Goal: Complete application form: Complete application form

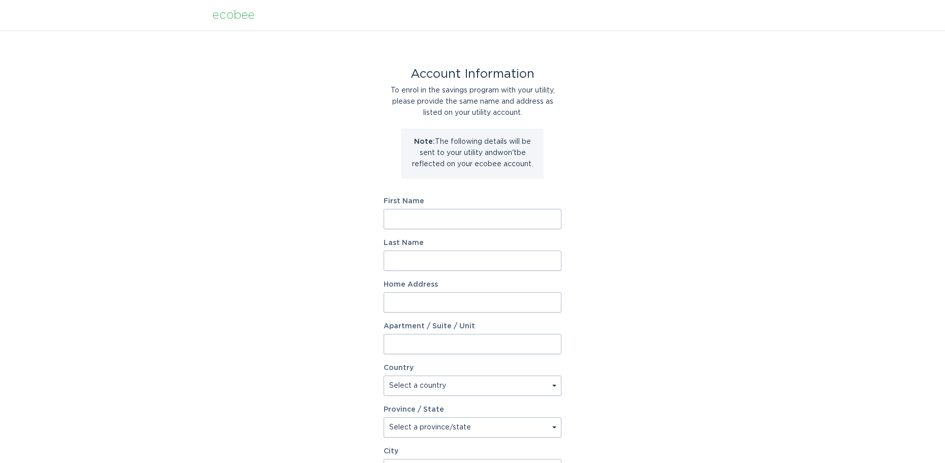
click at [426, 224] on input "First Name" at bounding box center [473, 219] width 178 height 20
drag, startPoint x: 413, startPoint y: 216, endPoint x: 388, endPoint y: 219, distance: 25.1
click at [388, 219] on input "First Name" at bounding box center [473, 219] width 178 height 20
type input "Mark"
click at [398, 264] on input "Last Name" at bounding box center [473, 260] width 178 height 20
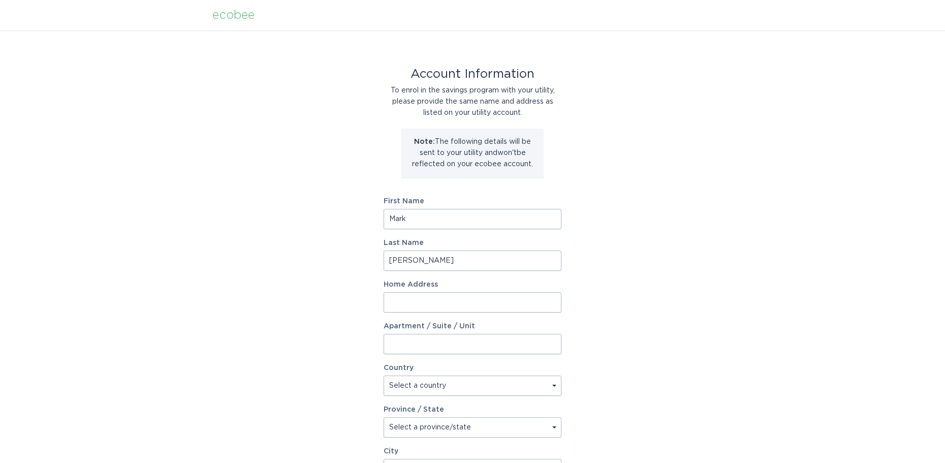
type input "[PERSON_NAME]"
click at [409, 299] on input "Home Address" at bounding box center [473, 302] width 178 height 20
drag, startPoint x: 457, startPoint y: 304, endPoint x: 365, endPoint y: 303, distance: 92.0
click at [365, 303] on div "Account Information To enrol in the savings program with your utility, please p…" at bounding box center [472, 310] width 945 height 561
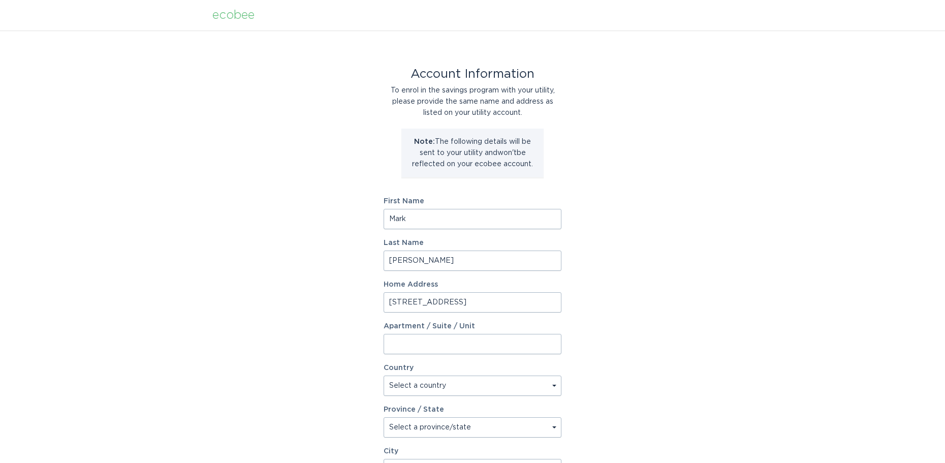
type input "[STREET_ADDRESS]"
click at [509, 327] on label "Apartment / Suite / Unit" at bounding box center [473, 326] width 178 height 7
click at [509, 334] on input "Apartment / Suite / Unit" at bounding box center [473, 344] width 178 height 20
click at [415, 389] on select "Select a country [GEOGRAPHIC_DATA] [GEOGRAPHIC_DATA]" at bounding box center [473, 385] width 178 height 20
select select "US"
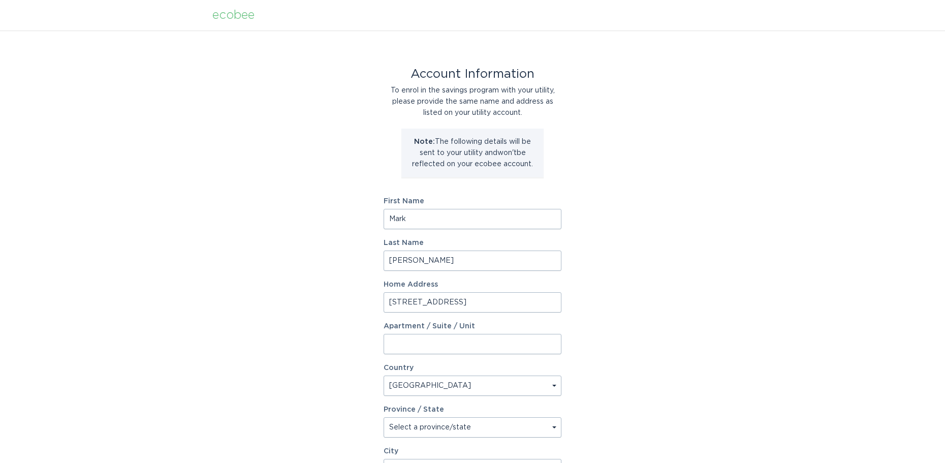
click at [384, 375] on select "Select a country [GEOGRAPHIC_DATA] [GEOGRAPHIC_DATA]" at bounding box center [473, 385] width 178 height 20
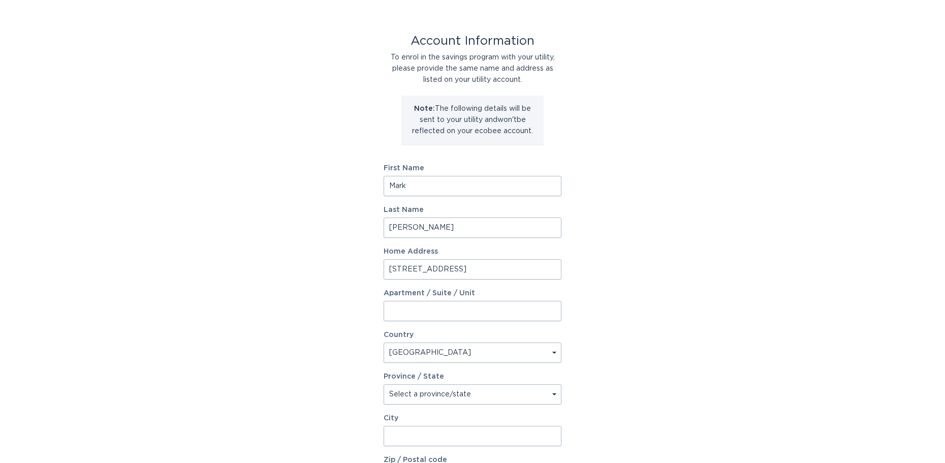
scroll to position [51, 0]
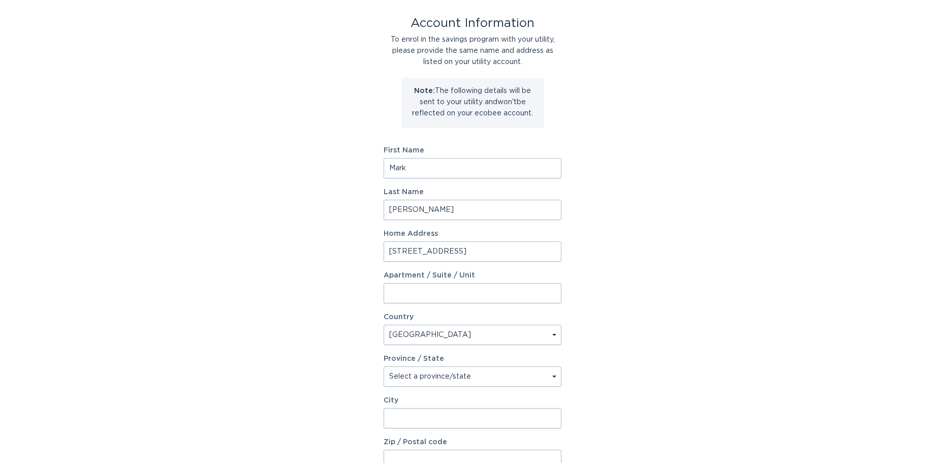
click at [467, 380] on select "Select a province/state [US_STATE] [US_STATE] [US_STATE] [US_STATE] [US_STATE] …" at bounding box center [473, 376] width 178 height 20
select select "NC"
click at [384, 366] on select "Select a province/state [US_STATE] [US_STATE] [US_STATE] [US_STATE] [US_STATE] …" at bounding box center [473, 376] width 178 height 20
click at [399, 422] on input "City" at bounding box center [473, 418] width 178 height 20
type input "[PERSON_NAME]"
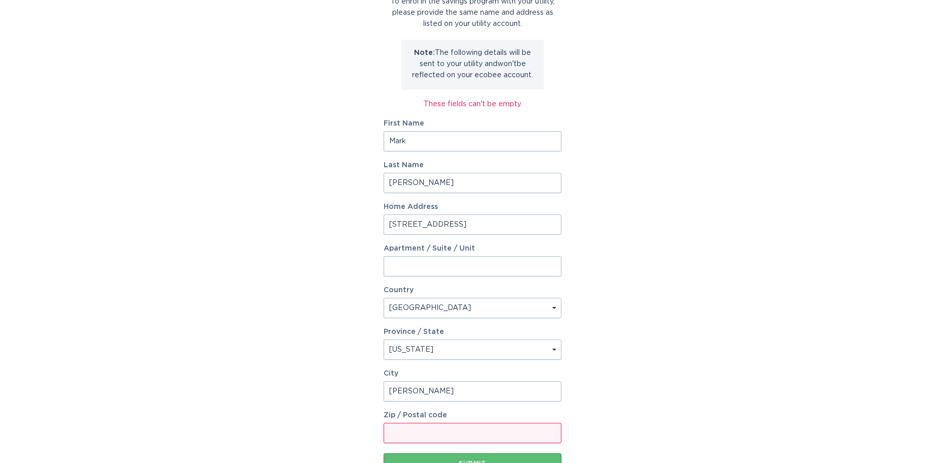
scroll to position [167, 0]
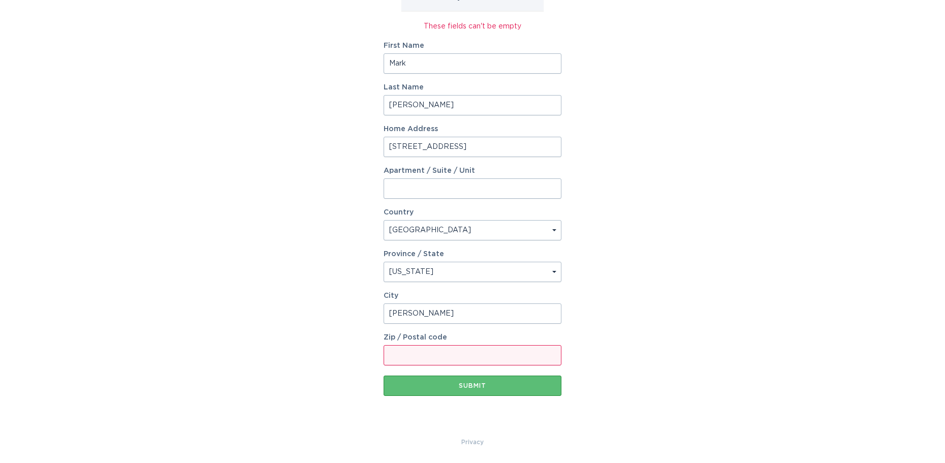
click at [407, 355] on input "Zip / Postal code" at bounding box center [473, 355] width 178 height 20
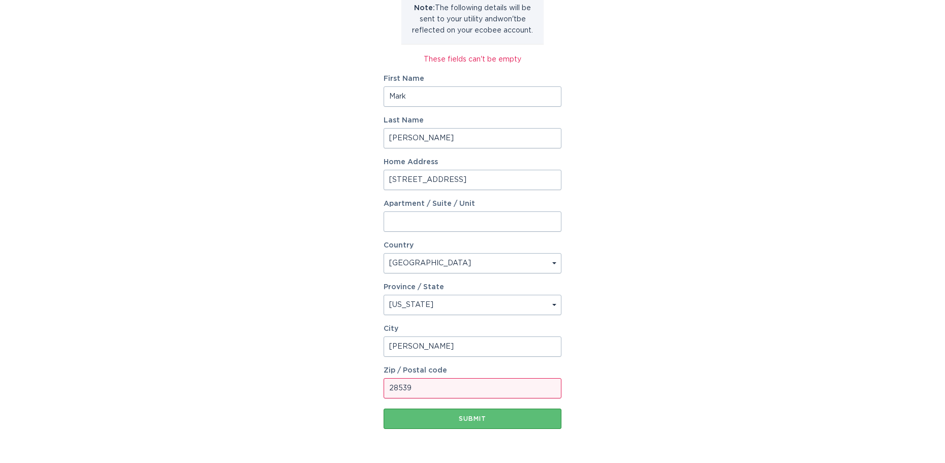
scroll to position [116, 0]
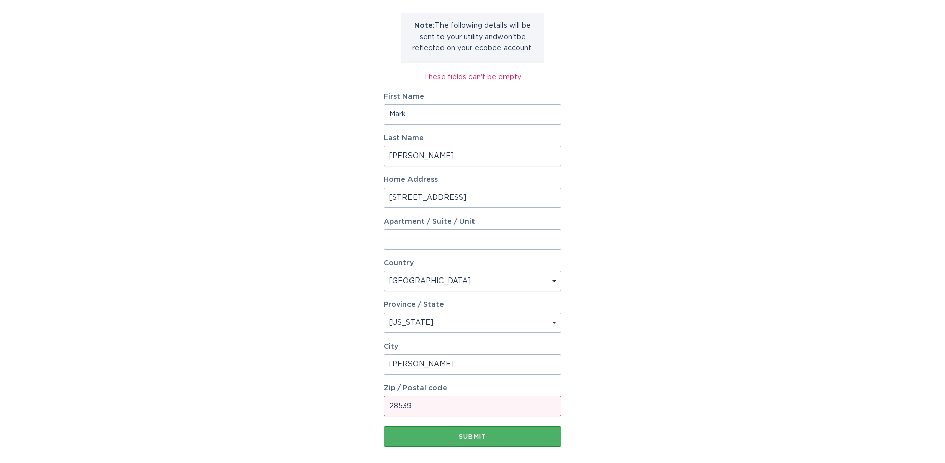
type input "28539"
click at [462, 436] on div "Submit" at bounding box center [473, 436] width 168 height 6
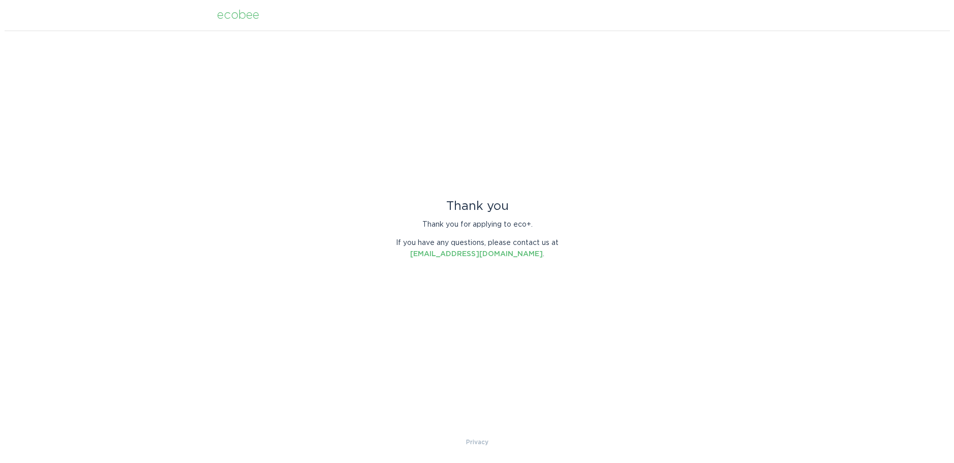
scroll to position [0, 0]
